Goal: Task Accomplishment & Management: Use online tool/utility

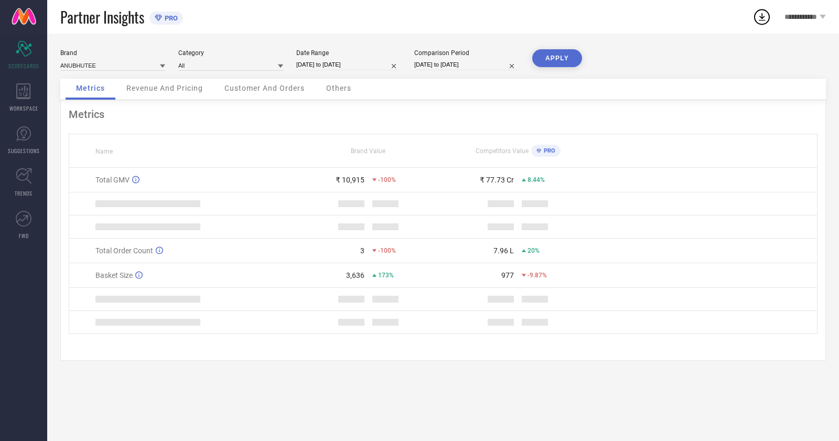
click at [30, 136] on icon at bounding box center [23, 133] width 15 height 15
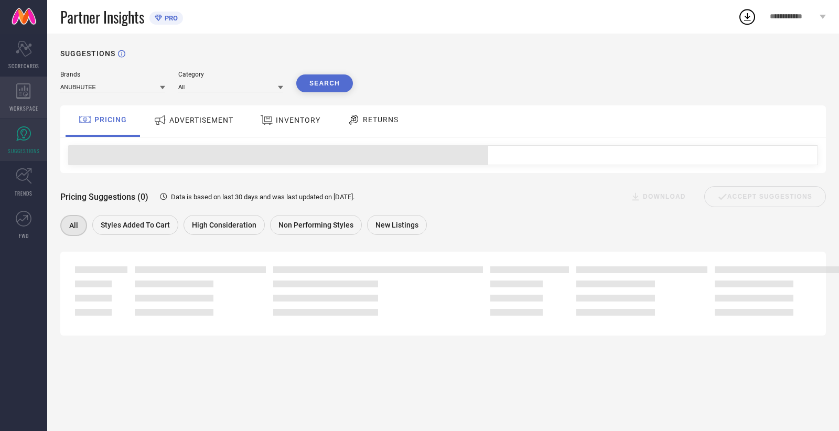
click at [26, 102] on div "WORKSPACE" at bounding box center [23, 98] width 47 height 42
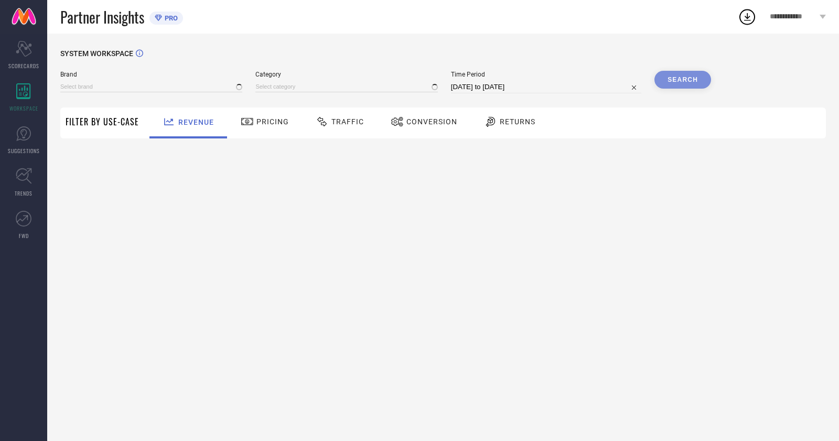
type input "ANUBHUTEE"
type input "All"
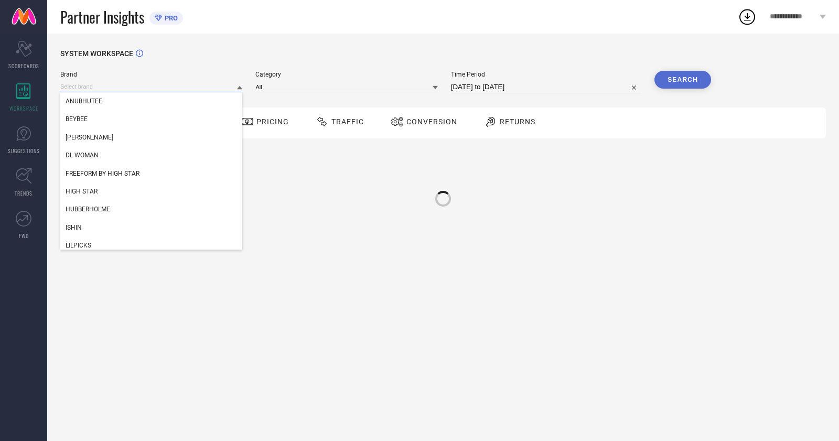
click at [123, 84] on input at bounding box center [151, 86] width 182 height 11
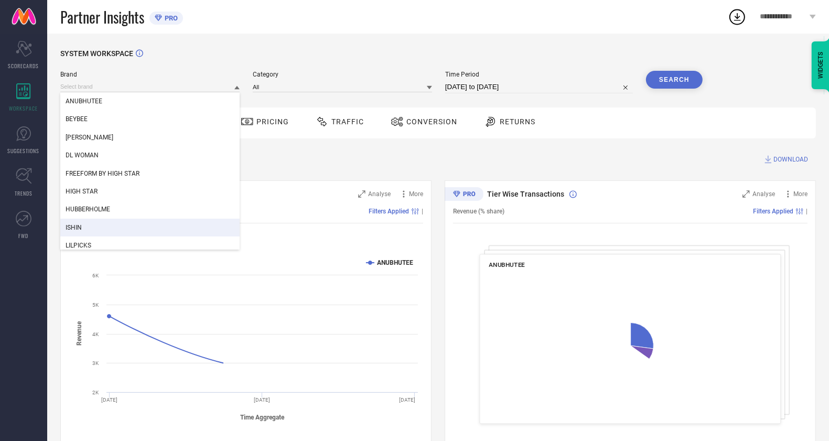
click at [108, 223] on div "ISHIN" at bounding box center [149, 228] width 179 height 18
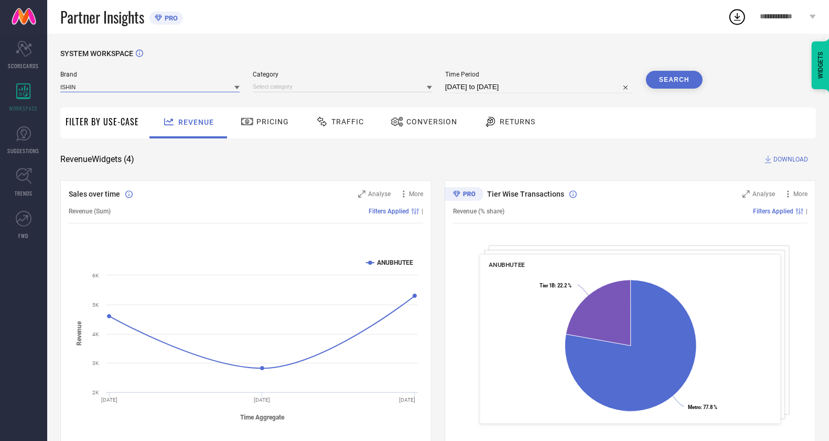
click at [145, 89] on input at bounding box center [149, 86] width 179 height 11
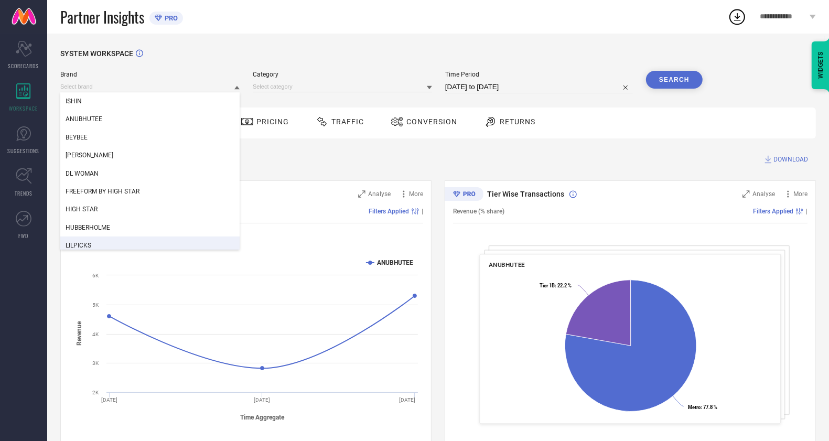
click at [125, 241] on div "LILPICKS" at bounding box center [149, 246] width 179 height 18
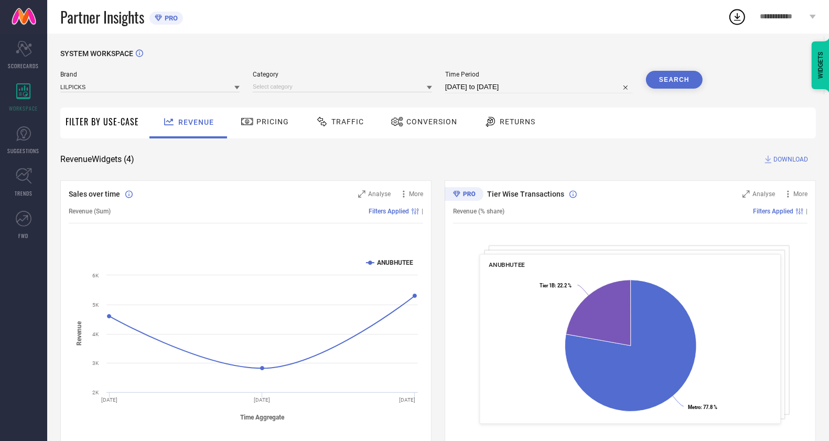
click at [409, 126] on span "Conversion" at bounding box center [432, 122] width 51 height 8
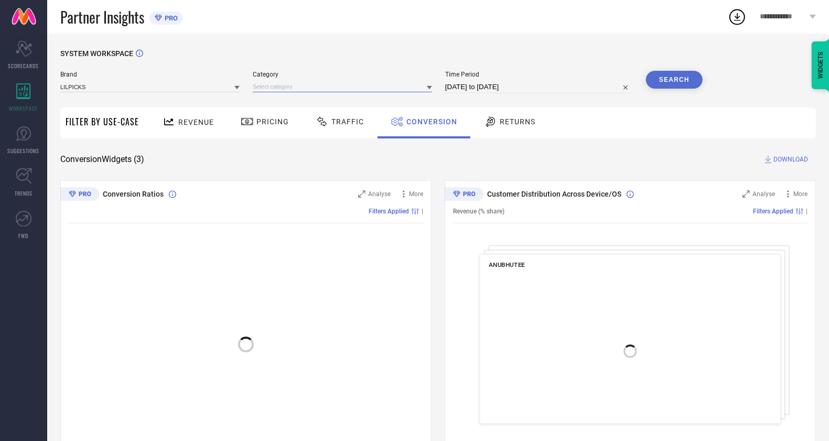
click at [359, 92] on input at bounding box center [342, 86] width 179 height 11
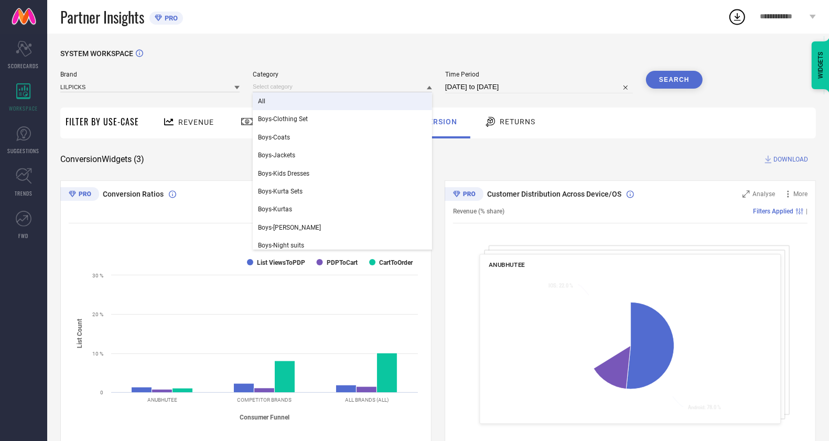
click at [307, 108] on div "All" at bounding box center [342, 101] width 179 height 18
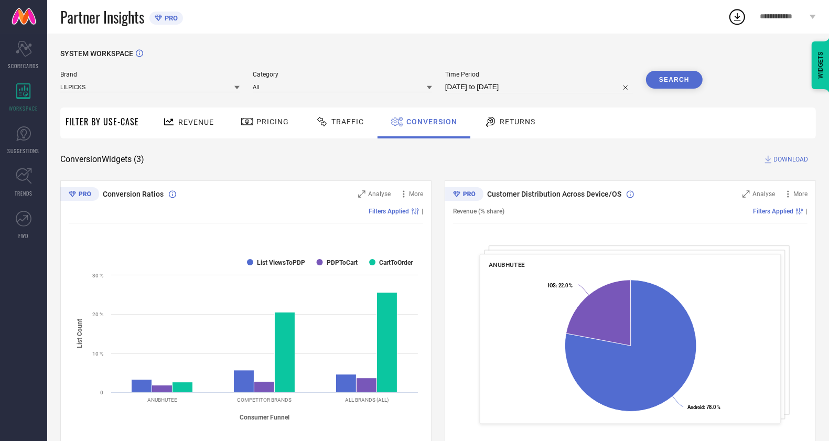
click at [483, 79] on div "Time Period [DATE] to [DATE]" at bounding box center [539, 82] width 188 height 23
click at [494, 87] on input "[DATE] to [DATE]" at bounding box center [539, 87] width 188 height 13
select select "6"
select select "2025"
select select "7"
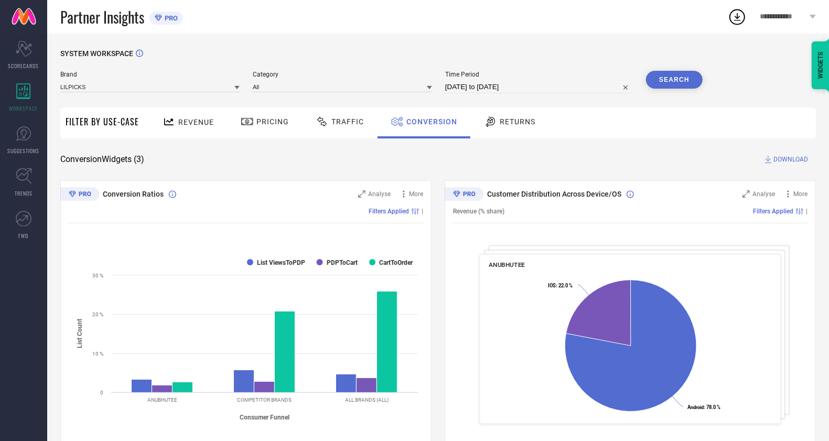
select select "2025"
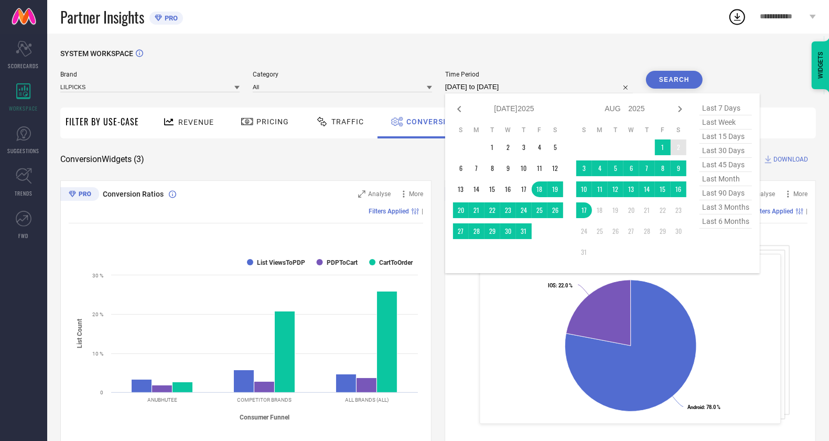
click at [665, 147] on td "1" at bounding box center [663, 148] width 16 height 16
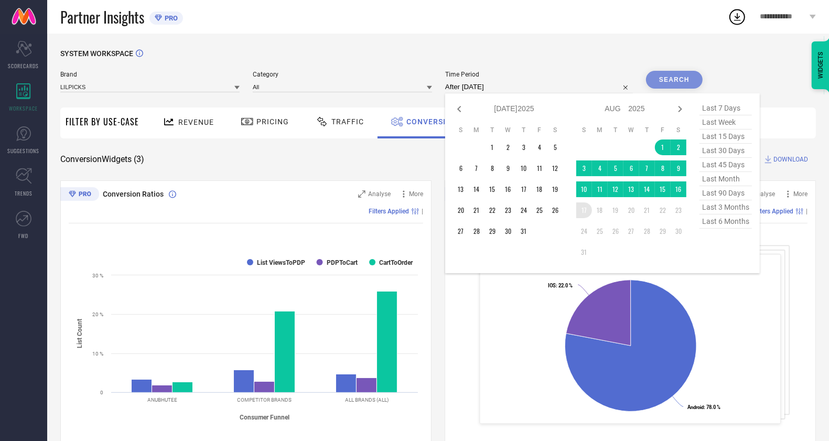
type input "[DATE] to [DATE]"
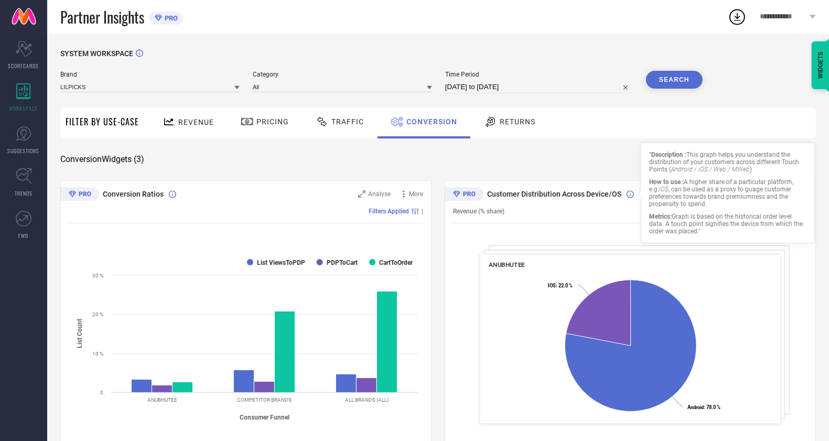
click at [685, 88] on button "Search" at bounding box center [674, 80] width 57 height 18
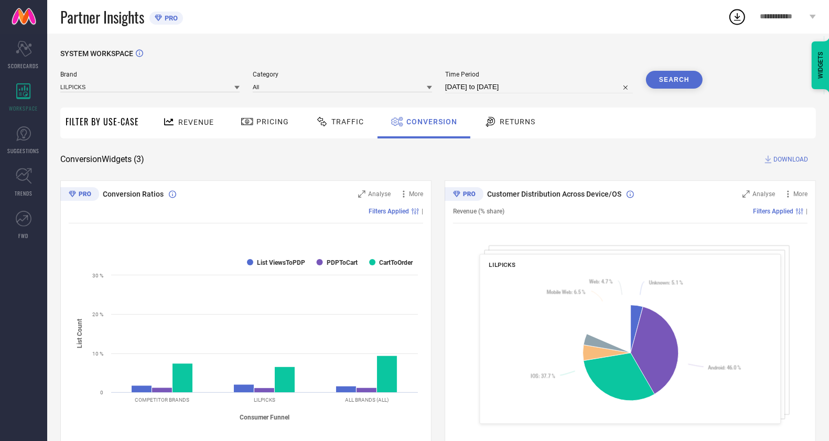
click at [788, 156] on span "DOWNLOAD" at bounding box center [791, 159] width 35 height 10
